Goal: Information Seeking & Learning: Learn about a topic

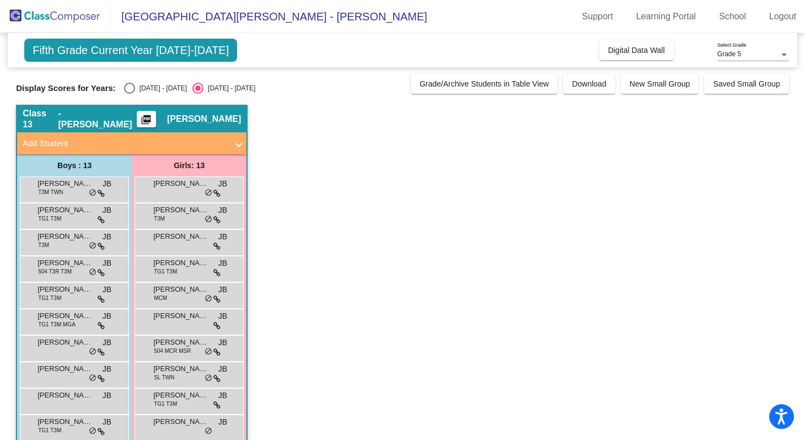
click at [128, 81] on div "Display Scores for Years: [DATE] - [DATE] [DATE] - [DATE] Grade/Archive Student…" at bounding box center [402, 84] width 773 height 20
click at [129, 88] on div "Select an option" at bounding box center [129, 88] width 11 height 11
click at [129, 94] on input "[DATE] - [DATE]" at bounding box center [129, 94] width 1 height 1
radio input "true"
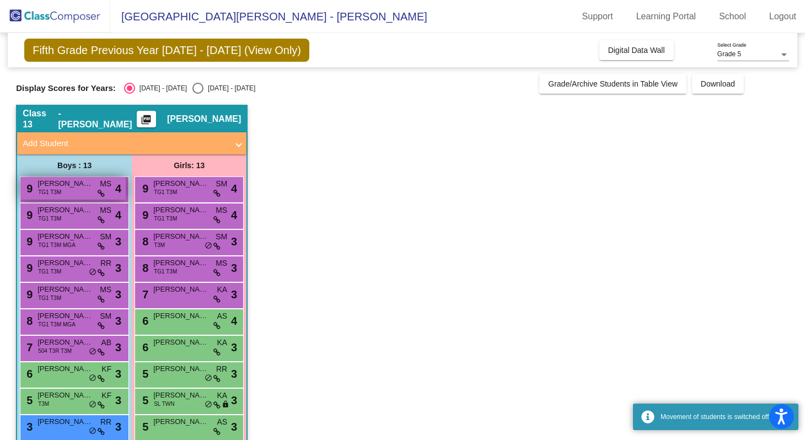
click at [74, 186] on span "[PERSON_NAME]" at bounding box center [64, 183] width 55 height 11
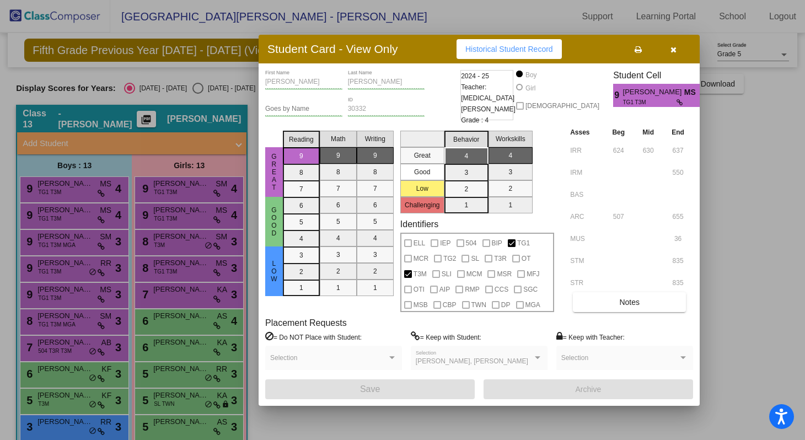
click at [80, 187] on div at bounding box center [402, 220] width 805 height 440
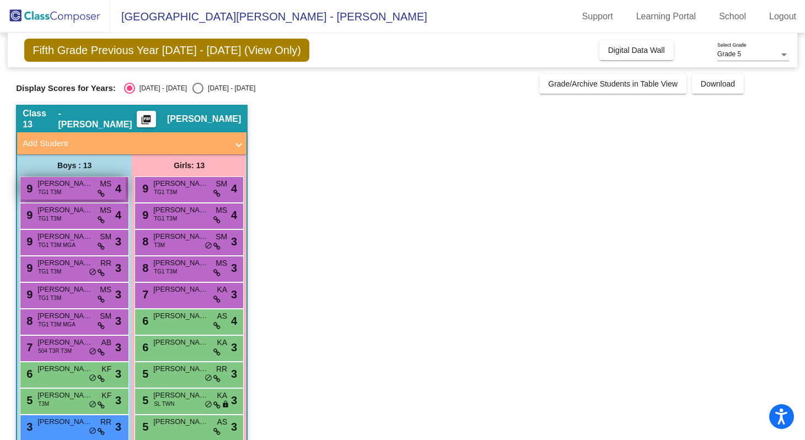
click at [91, 187] on span "[PERSON_NAME]" at bounding box center [64, 183] width 55 height 11
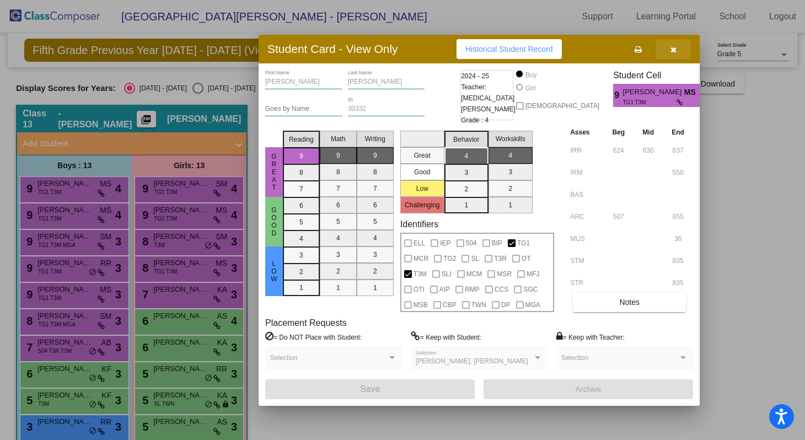
click at [672, 55] on button "button" at bounding box center [672, 49] width 35 height 20
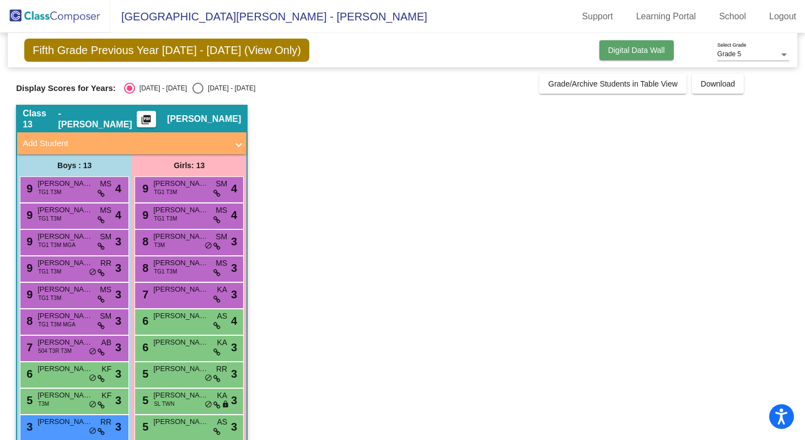
click at [648, 57] on button "Digital Data Wall" at bounding box center [636, 50] width 74 height 20
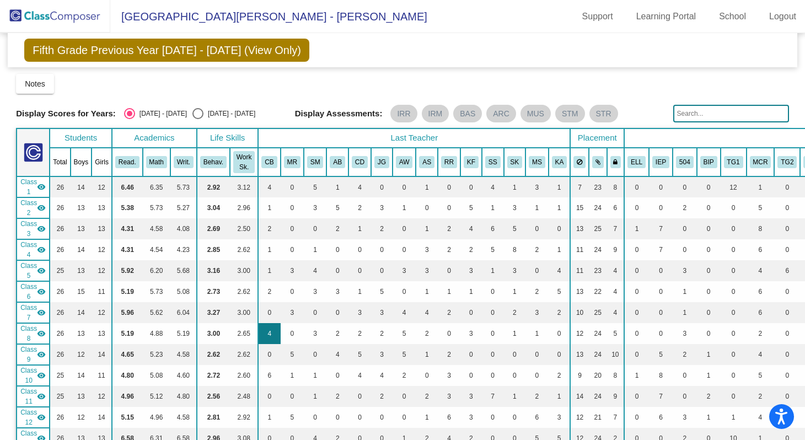
scroll to position [2, 0]
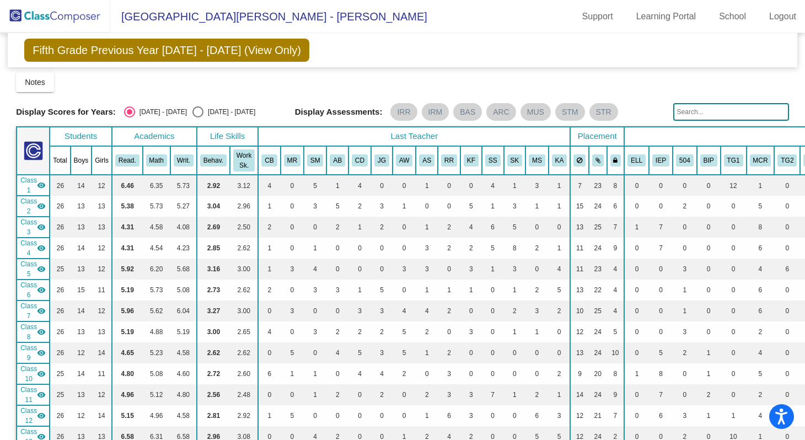
click at [44, 229] on mat-icon "visibility" at bounding box center [41, 227] width 9 height 9
click at [44, 229] on mat-icon "visibility_off" at bounding box center [41, 227] width 9 height 9
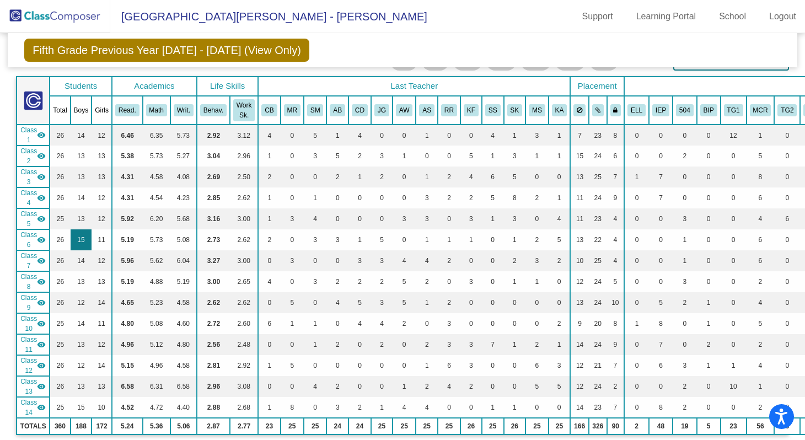
scroll to position [41, 0]
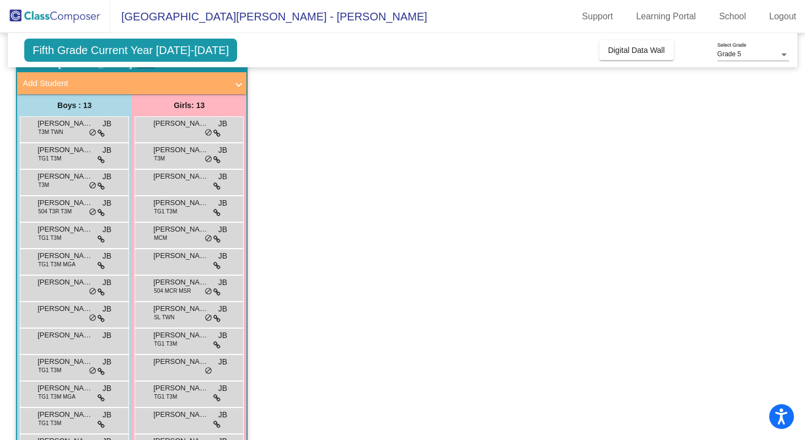
scroll to position [98, 0]
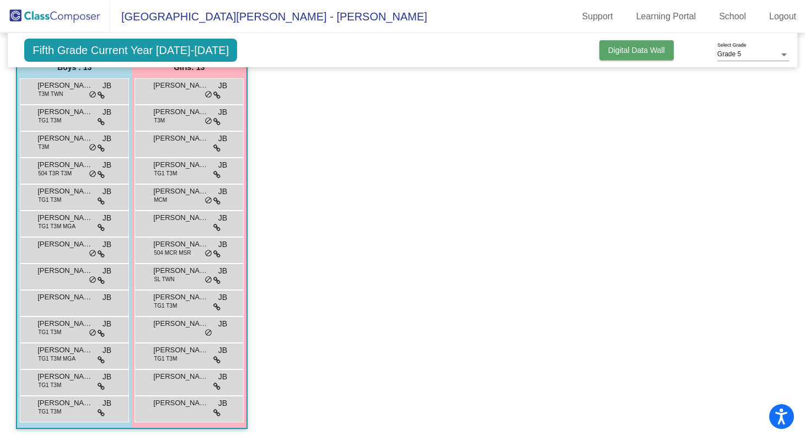
click at [645, 57] on button "Digital Data Wall" at bounding box center [636, 50] width 74 height 20
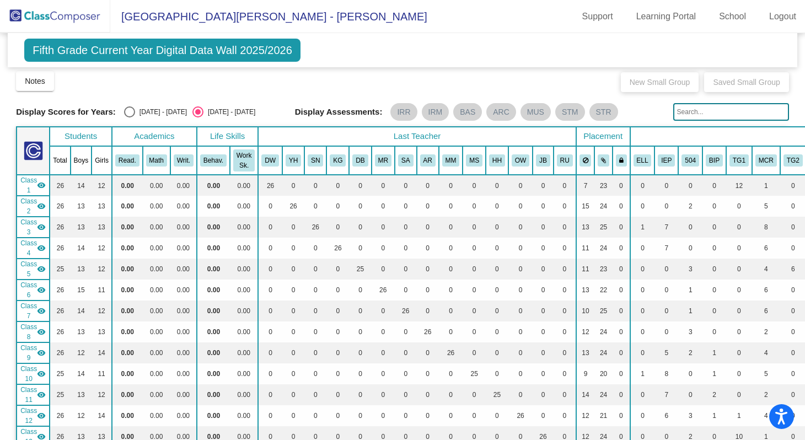
scroll to position [0, 0]
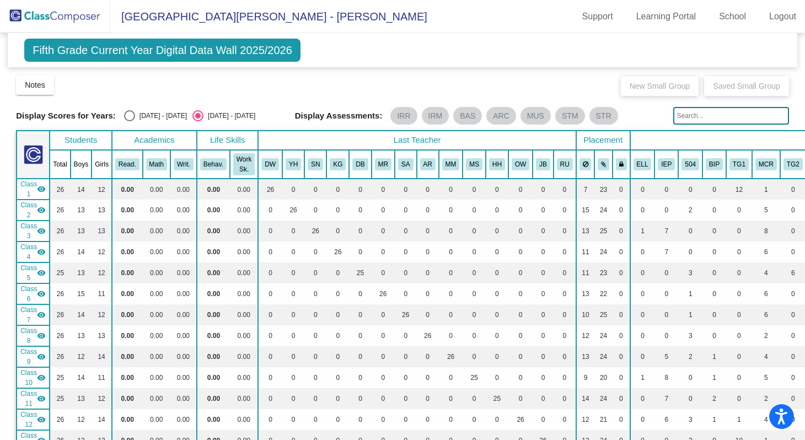
click at [128, 117] on div "Select an option" at bounding box center [129, 115] width 11 height 11
click at [129, 121] on input "[DATE] - [DATE]" at bounding box center [129, 121] width 1 height 1
radio input "true"
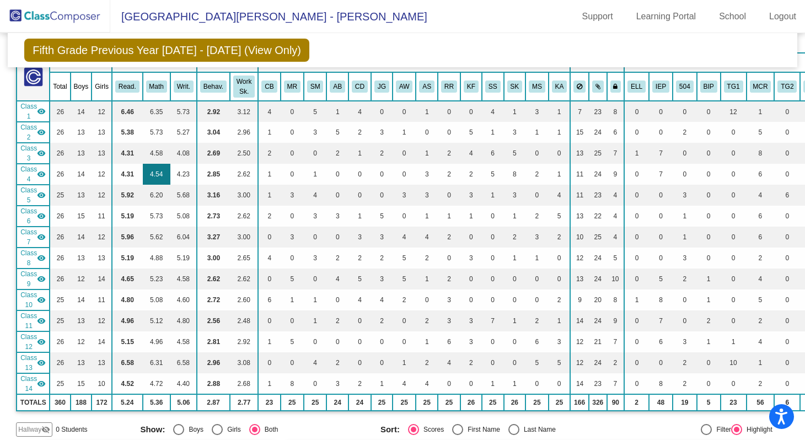
scroll to position [74, 0]
click at [156, 86] on button "Math" at bounding box center [156, 88] width 21 height 12
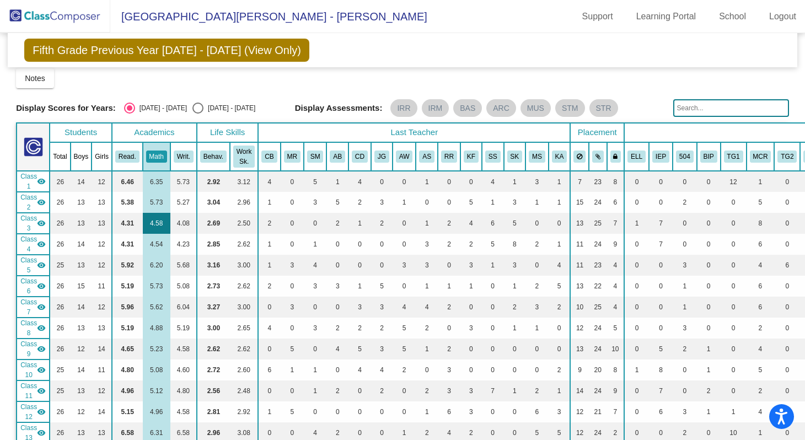
scroll to position [0, 0]
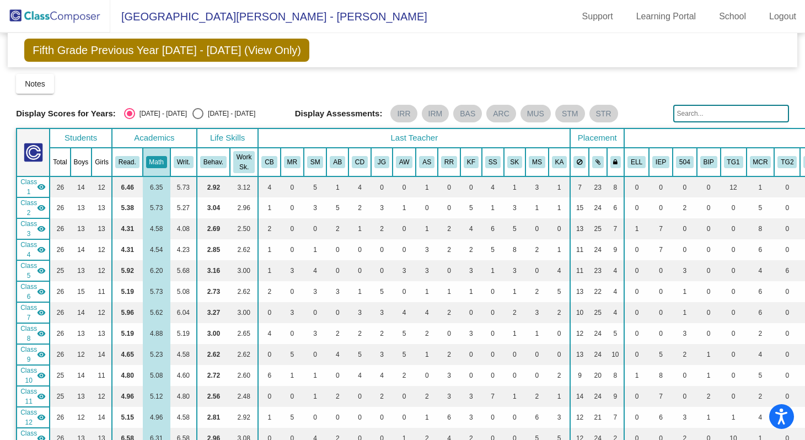
click at [192, 117] on div "Select an option" at bounding box center [197, 113] width 11 height 11
click at [197, 119] on input "[DATE] - [DATE]" at bounding box center [197, 119] width 1 height 1
radio input "true"
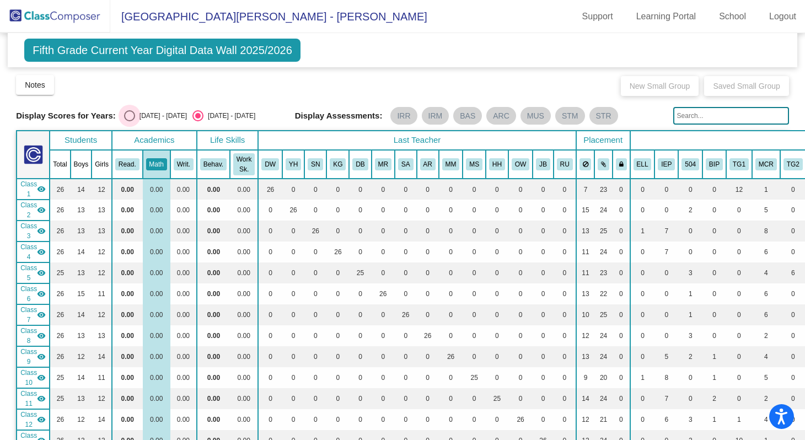
click at [131, 116] on div "Select an option" at bounding box center [129, 115] width 11 height 11
click at [130, 121] on input "[DATE] - [DATE]" at bounding box center [129, 121] width 1 height 1
radio input "true"
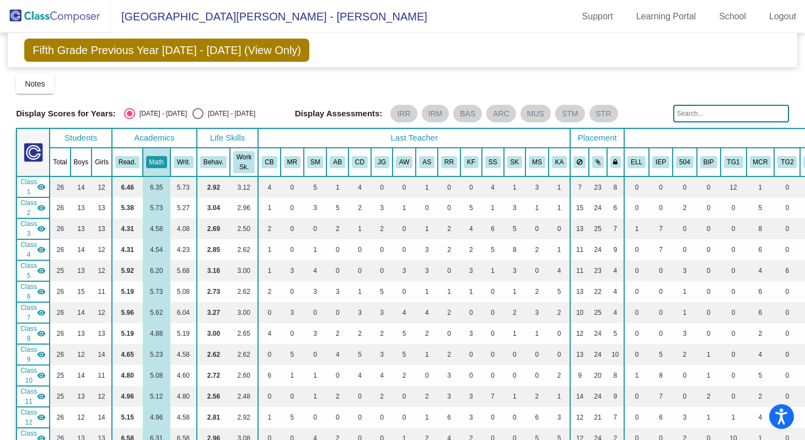
scroll to position [7, 0]
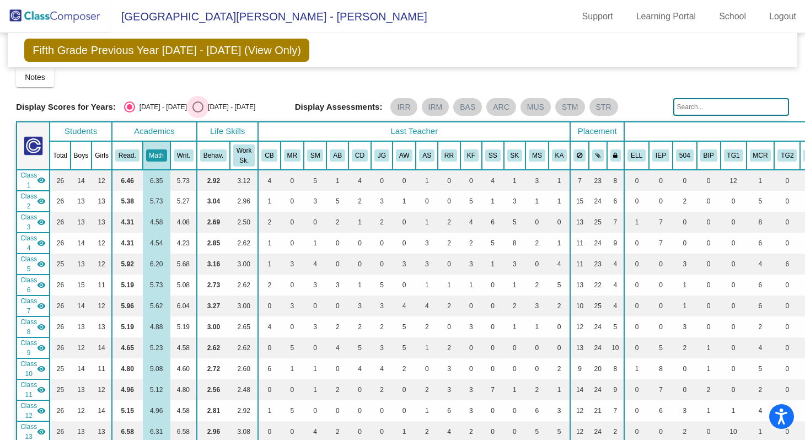
click at [192, 105] on div "Select an option" at bounding box center [197, 106] width 11 height 11
click at [197, 112] on input "[DATE] - [DATE]" at bounding box center [197, 112] width 1 height 1
radio input "true"
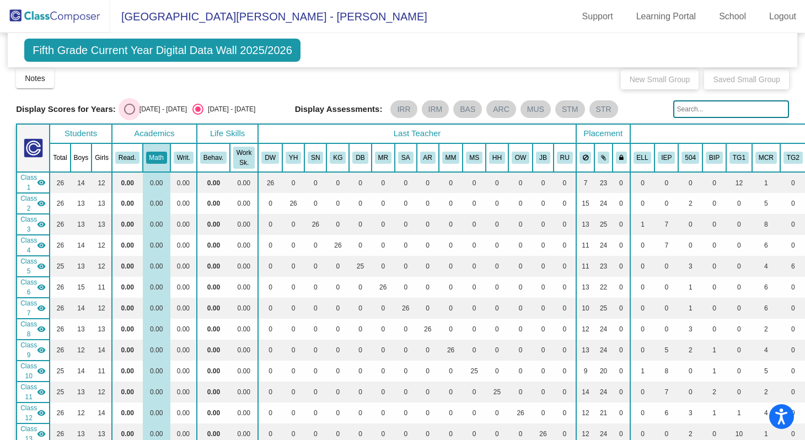
click at [131, 109] on div "Select an option" at bounding box center [129, 109] width 11 height 11
click at [130, 115] on input "[DATE] - [DATE]" at bounding box center [129, 115] width 1 height 1
radio input "true"
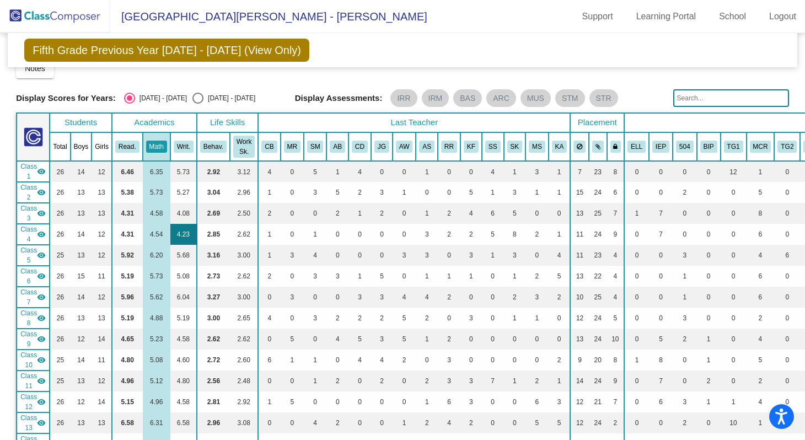
scroll to position [14, 0]
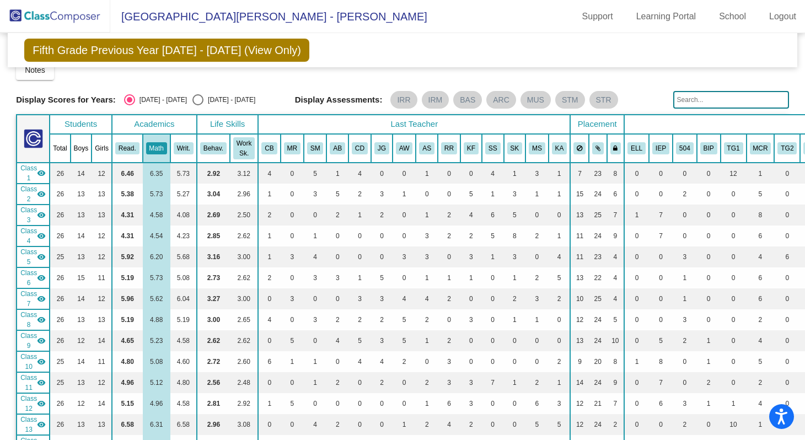
click at [203, 99] on div "[DATE] - [DATE]" at bounding box center [229, 100] width 52 height 10
click at [197, 105] on input "[DATE] - [DATE]" at bounding box center [197, 105] width 1 height 1
radio input "true"
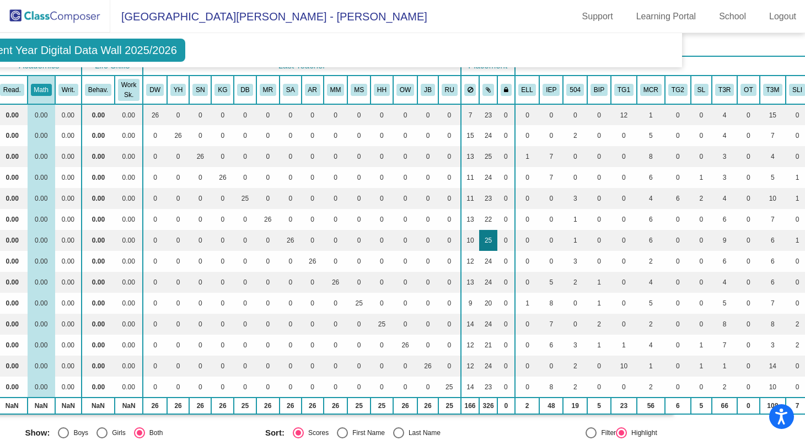
scroll to position [74, 131]
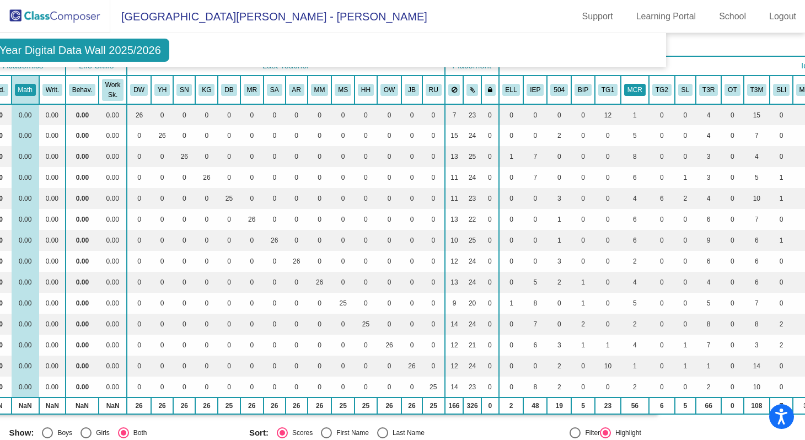
click at [637, 89] on button "MCR" at bounding box center [634, 90] width 21 height 12
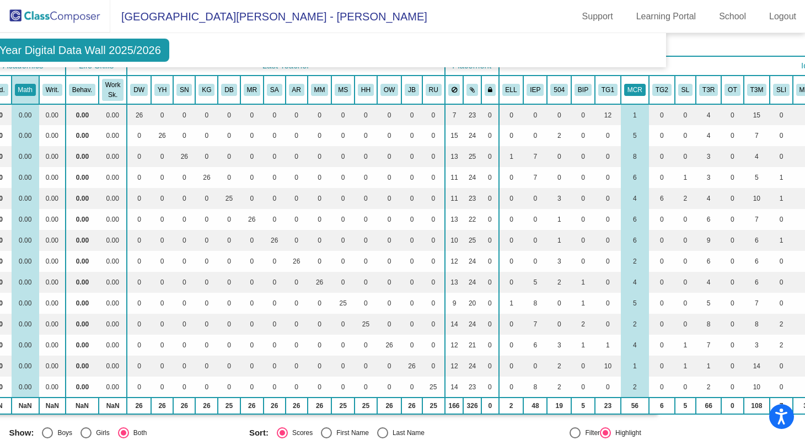
click at [637, 89] on button "MCR" at bounding box center [634, 90] width 21 height 12
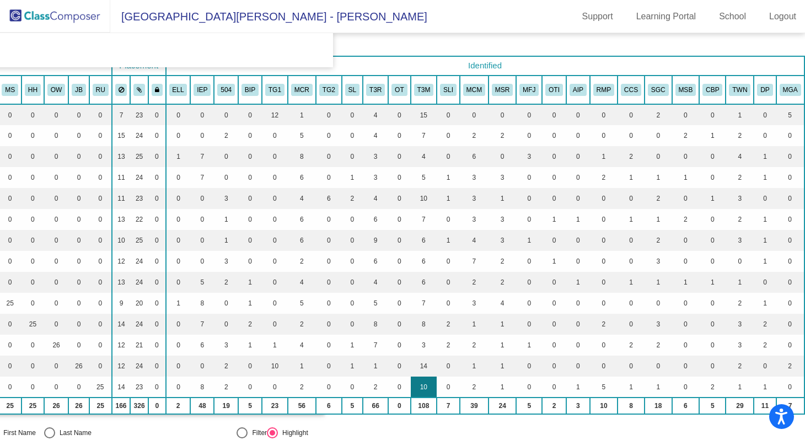
scroll to position [74, 469]
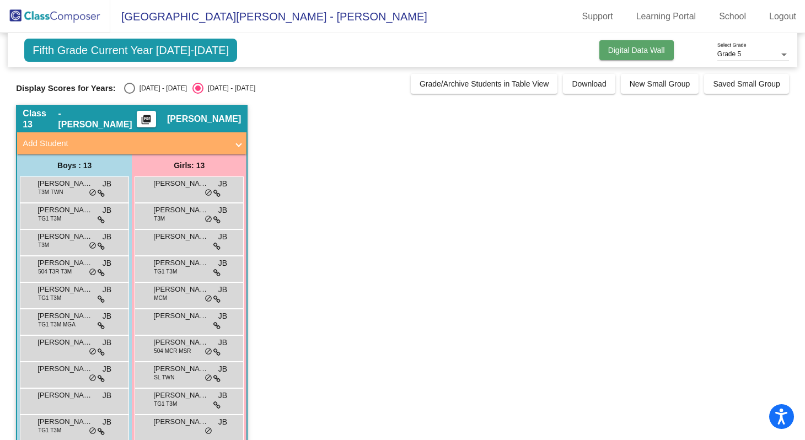
click at [657, 49] on span "Digital Data Wall" at bounding box center [636, 50] width 57 height 9
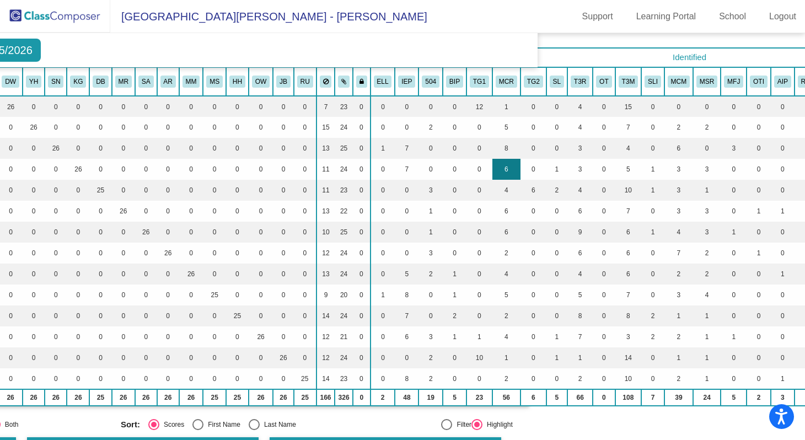
scroll to position [83, 262]
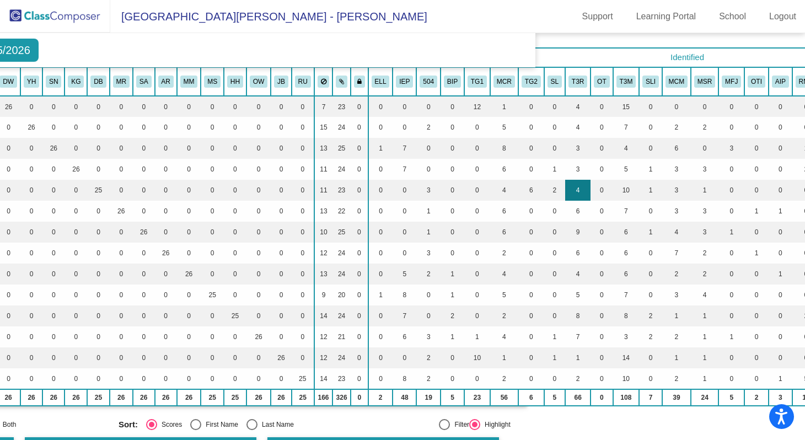
drag, startPoint x: 505, startPoint y: 135, endPoint x: 589, endPoint y: 182, distance: 96.3
click at [590, 181] on table "Students Academics Life Skills Last Teacher Placement Identified Total Boys Gir…" at bounding box center [380, 226] width 1252 height 359
